Goal: Find specific page/section: Find specific page/section

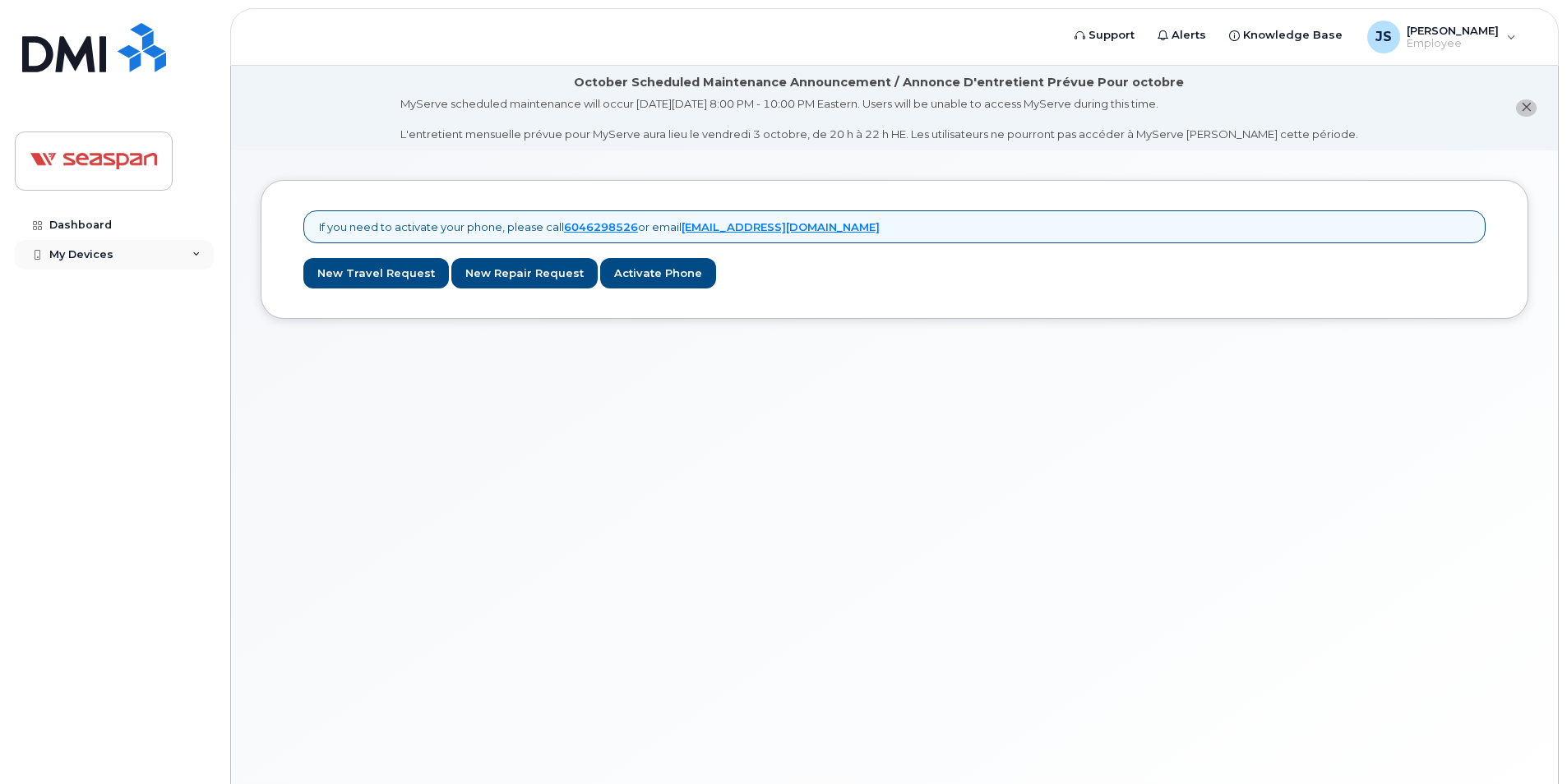
click at [68, 256] on div "My Devices" at bounding box center [82, 255] width 64 height 13
click at [75, 255] on div "My Devices" at bounding box center [82, 255] width 64 height 13
click at [52, 219] on div "Dashboard" at bounding box center [81, 225] width 63 height 13
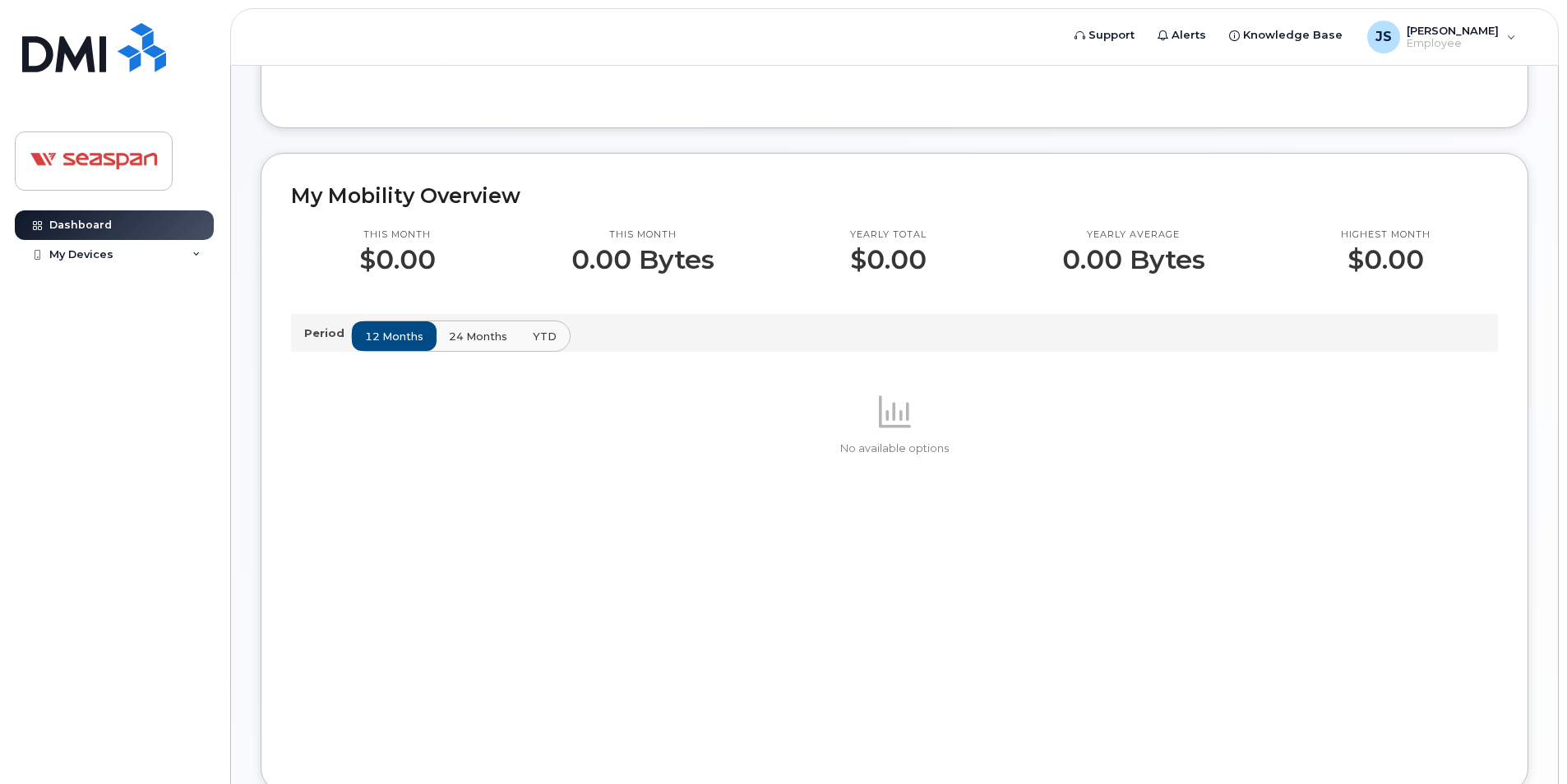
scroll to position [246, 0]
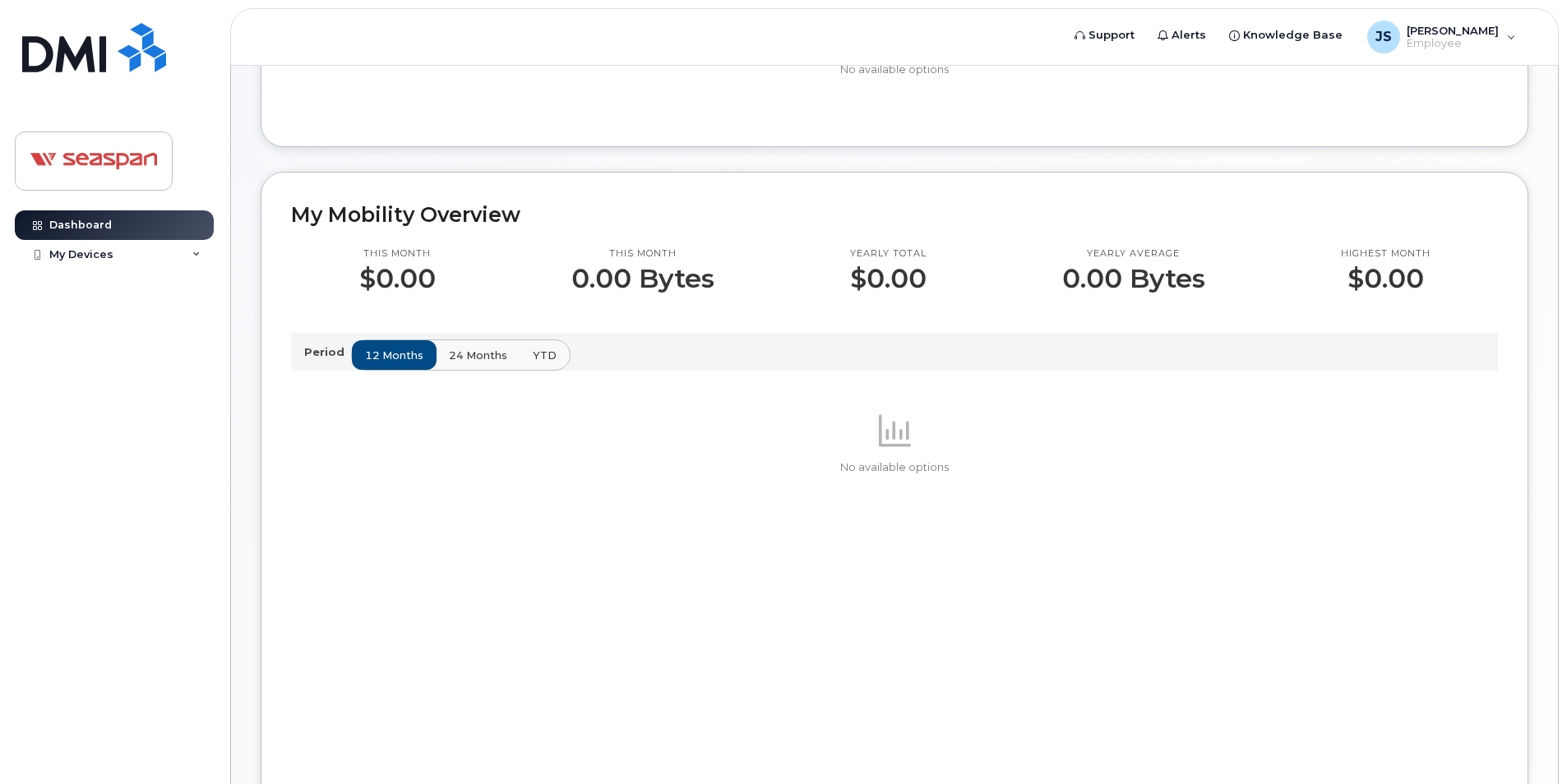
click at [393, 352] on div "12 months 24 months YTD" at bounding box center [461, 355] width 219 height 31
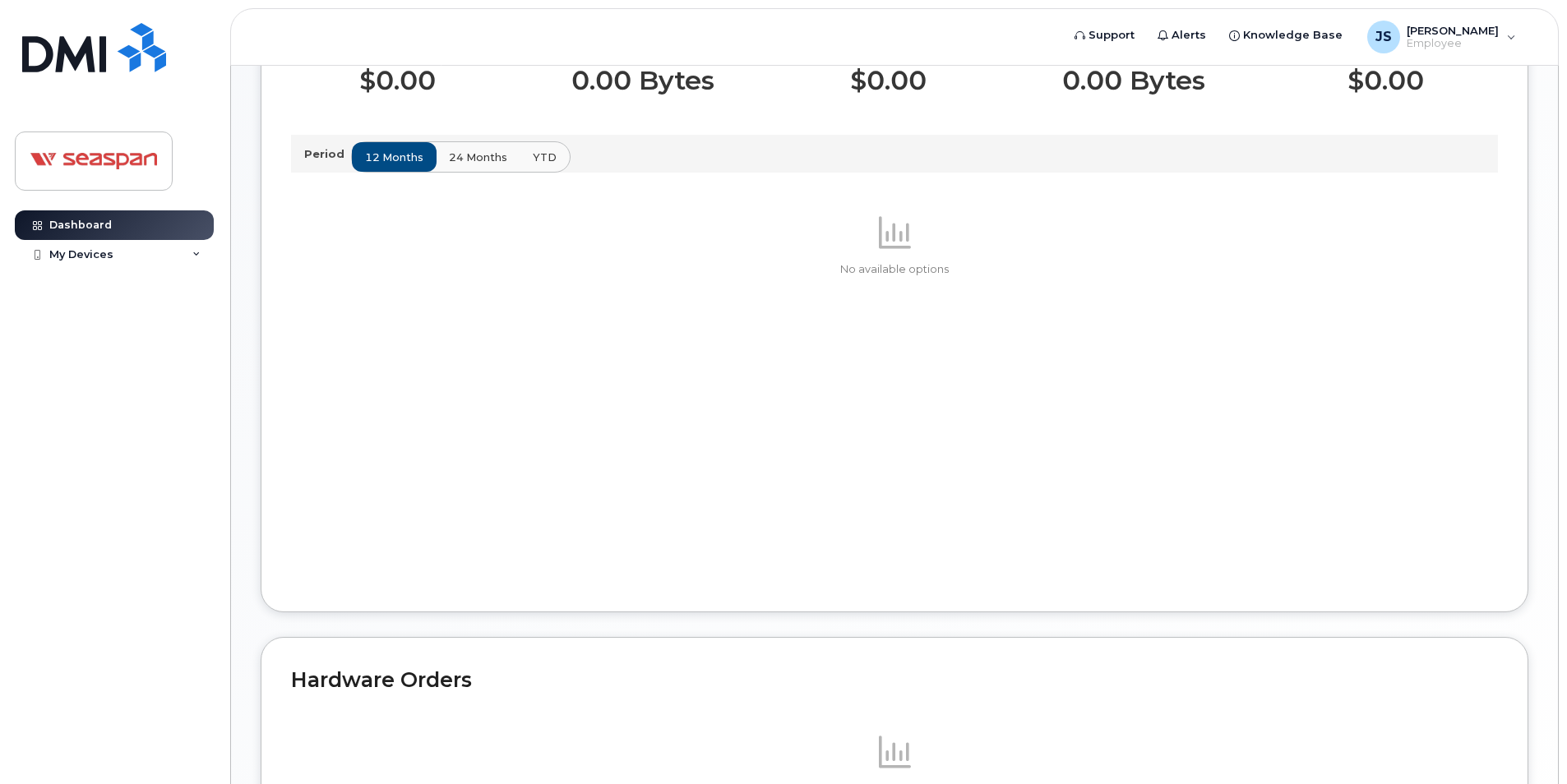
scroll to position [223, 0]
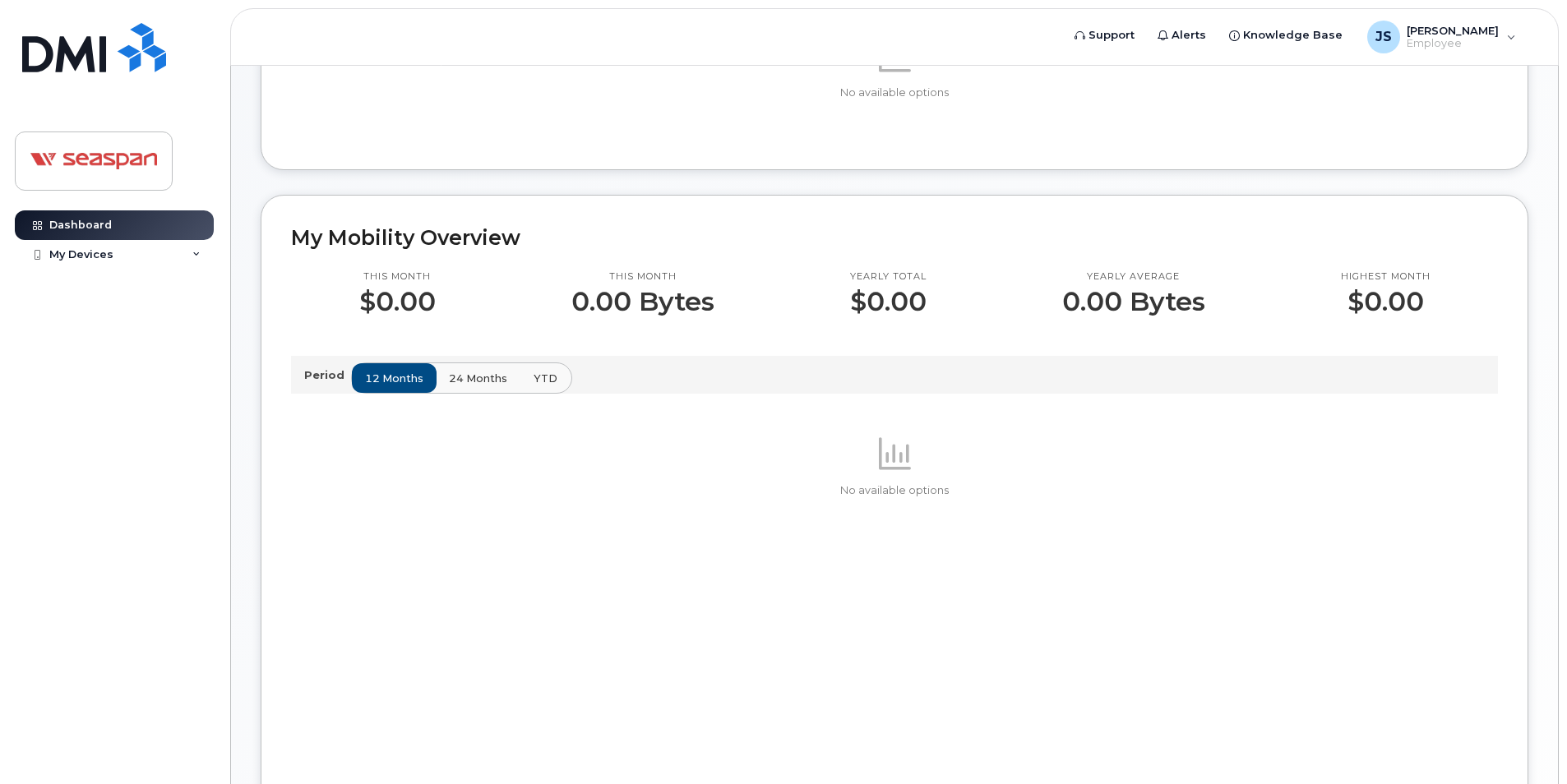
click at [538, 377] on span "YTD" at bounding box center [545, 378] width 24 height 16
click at [384, 377] on span "12 months" at bounding box center [395, 378] width 59 height 16
click at [59, 256] on div "My Devices" at bounding box center [82, 255] width 64 height 13
click at [75, 216] on link "Dashboard" at bounding box center [114, 225] width 199 height 30
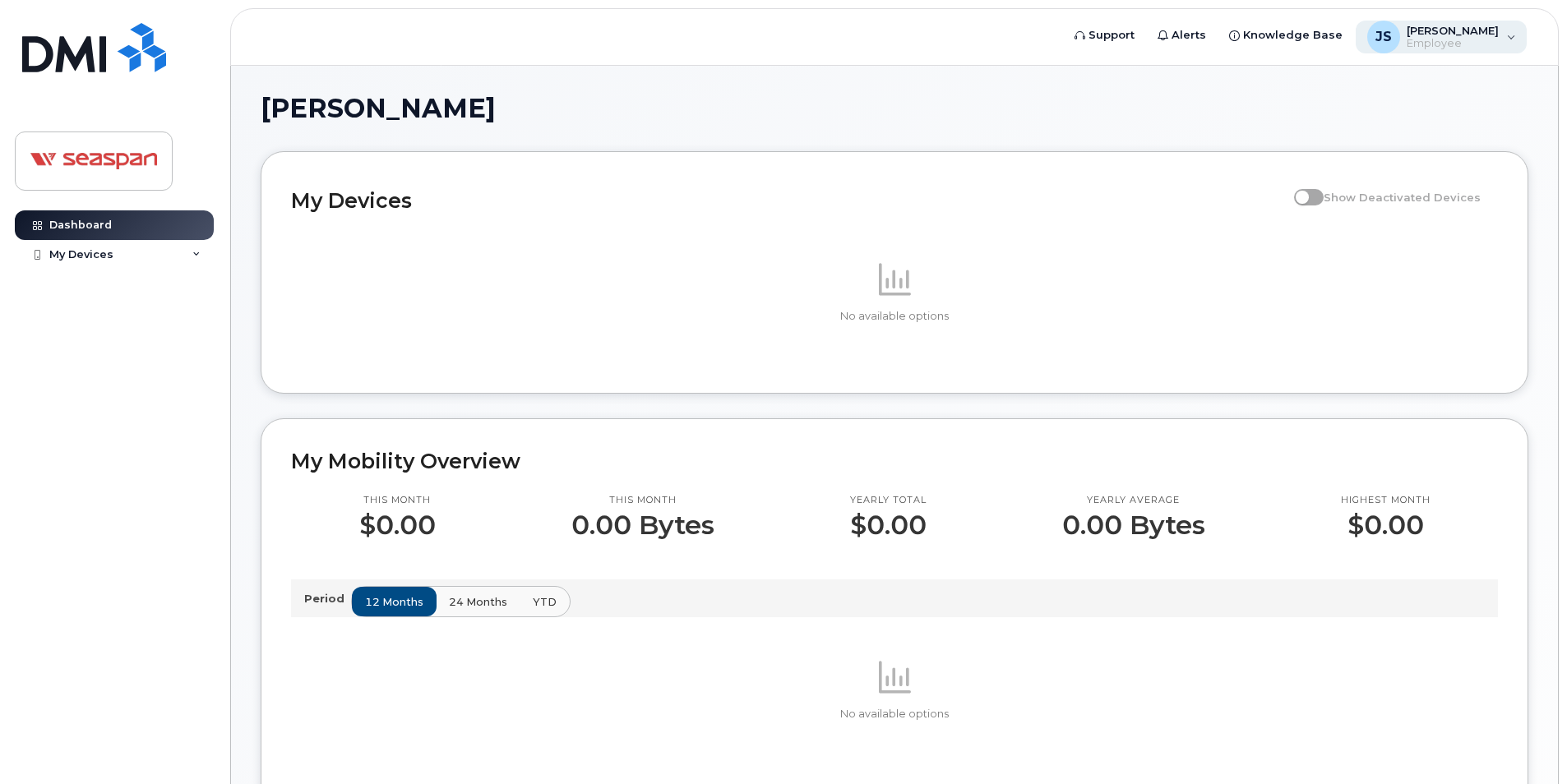
click at [1383, 37] on span "JS" at bounding box center [1384, 37] width 16 height 20
